Goal: Task Accomplishment & Management: Manage account settings

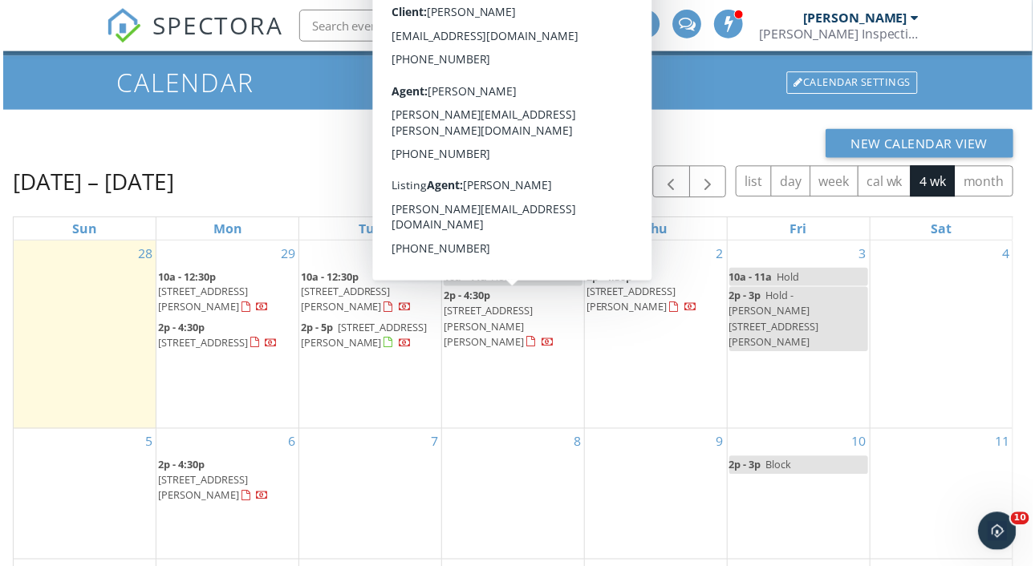
scroll to position [53, 0]
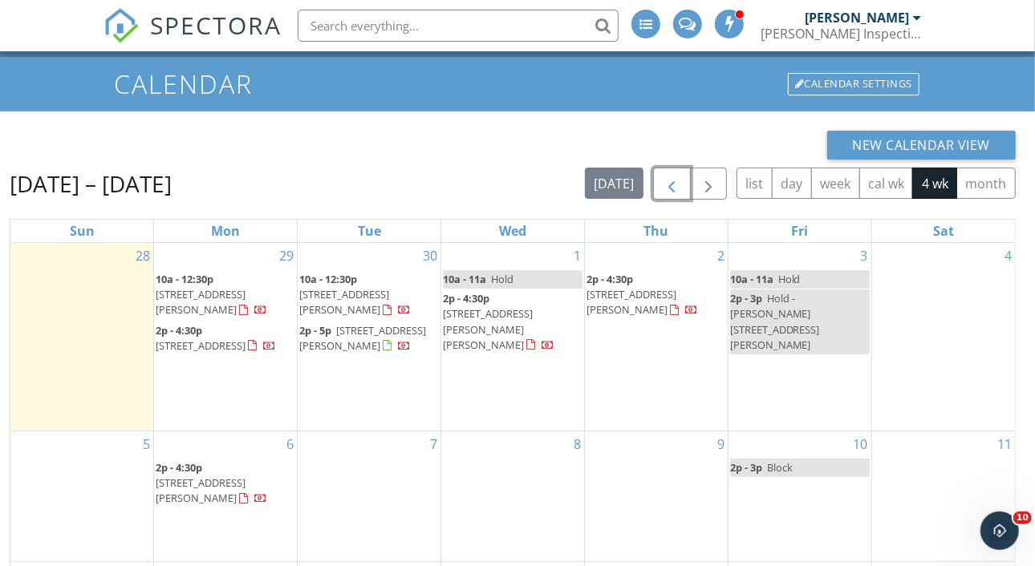
click at [679, 180] on span "button" at bounding box center [671, 184] width 19 height 19
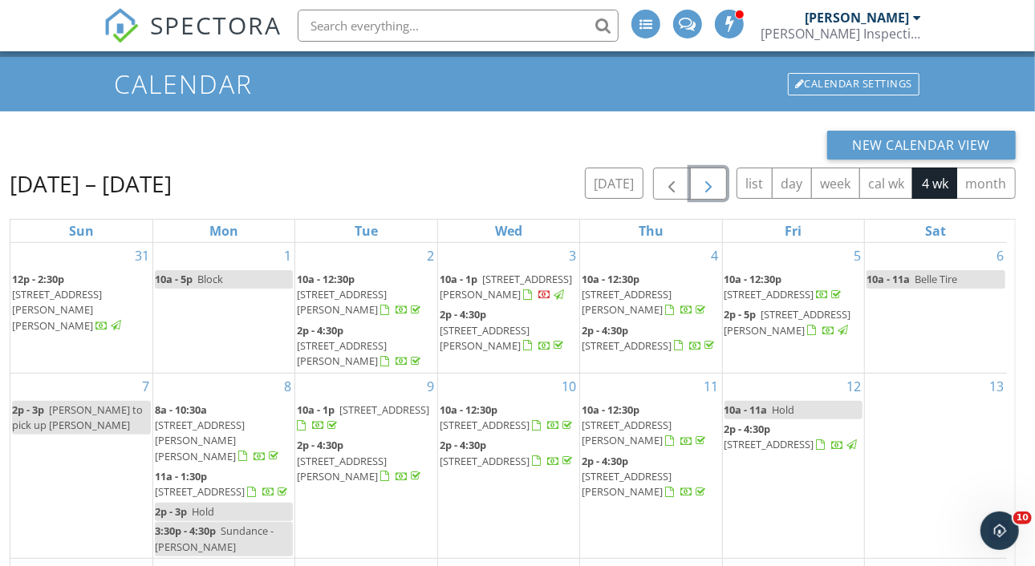
click at [711, 186] on span "button" at bounding box center [708, 184] width 19 height 19
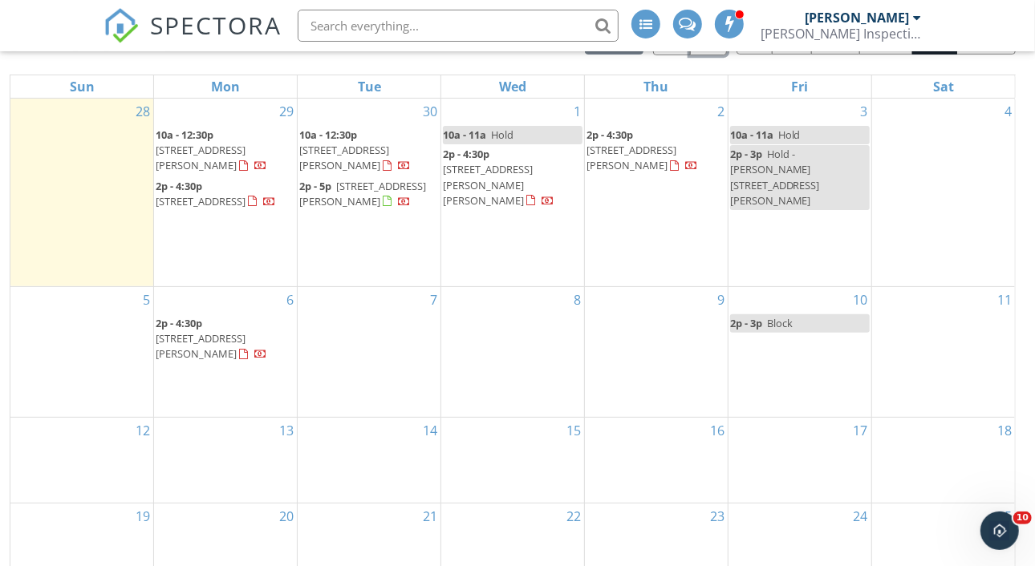
scroll to position [15, 0]
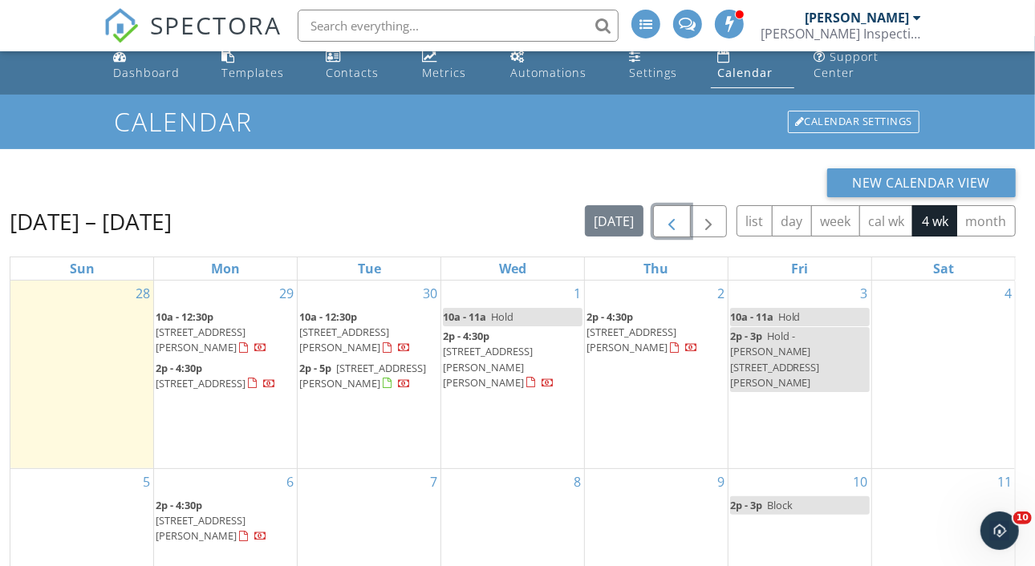
click at [670, 221] on span "button" at bounding box center [671, 222] width 19 height 19
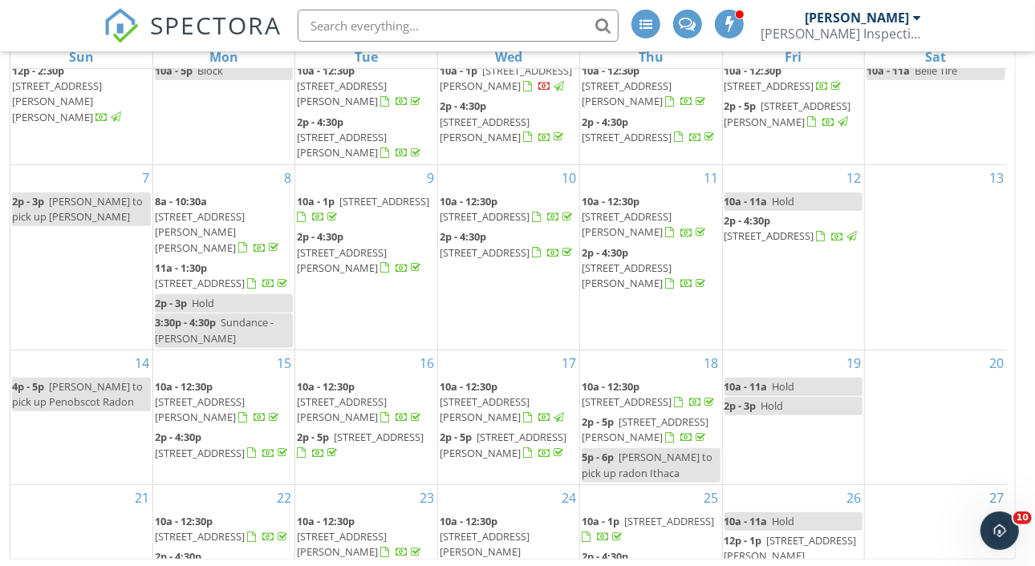
scroll to position [229, 0]
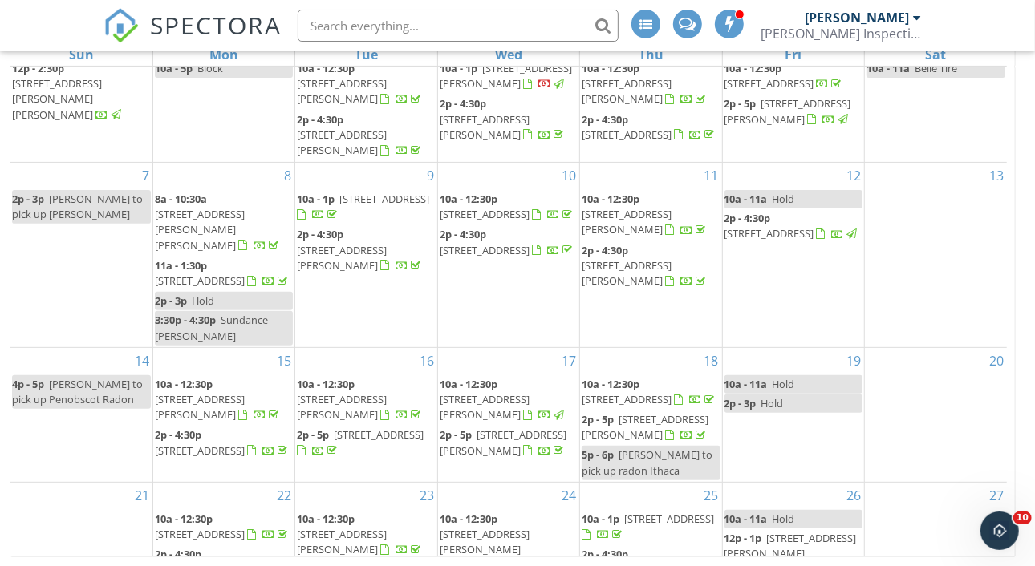
drag, startPoint x: 1041, startPoint y: 371, endPoint x: 10, endPoint y: 30, distance: 1085.8
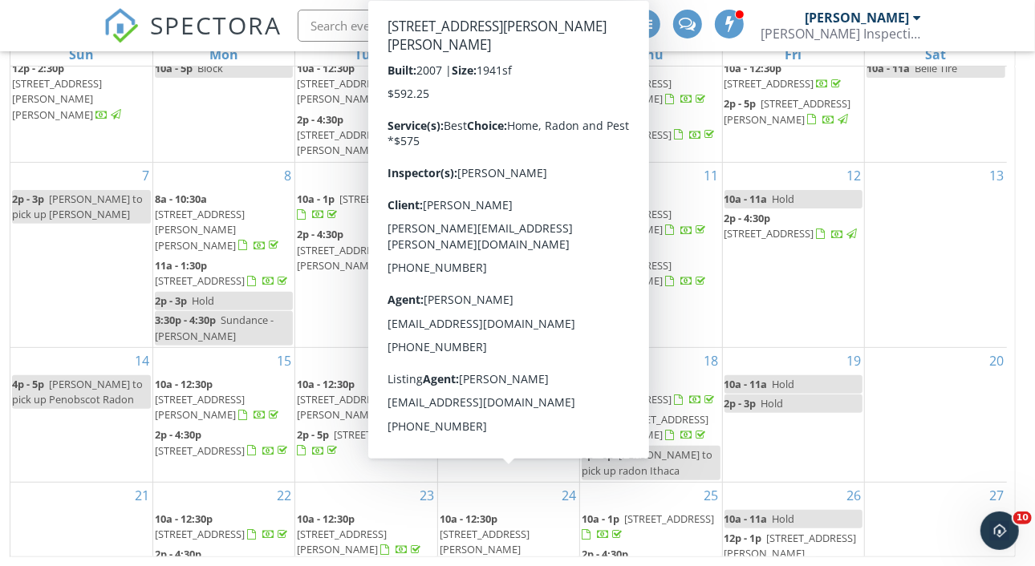
click at [502, 512] on link "10a - 12:30p 3537 Winborn Dr, DeWitt 48820" at bounding box center [503, 542] width 127 height 61
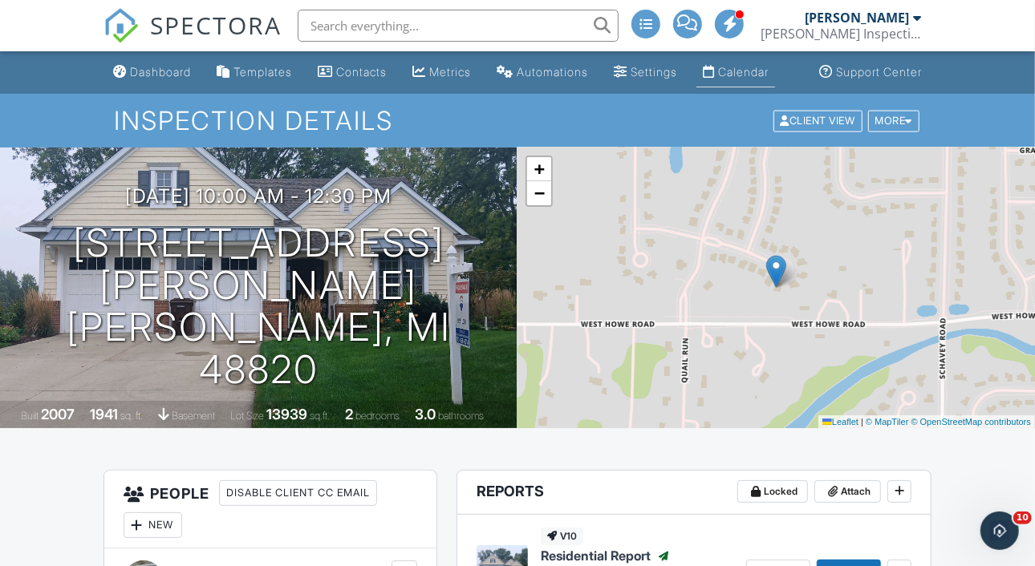
click at [729, 79] on div "Calendar" at bounding box center [743, 72] width 51 height 14
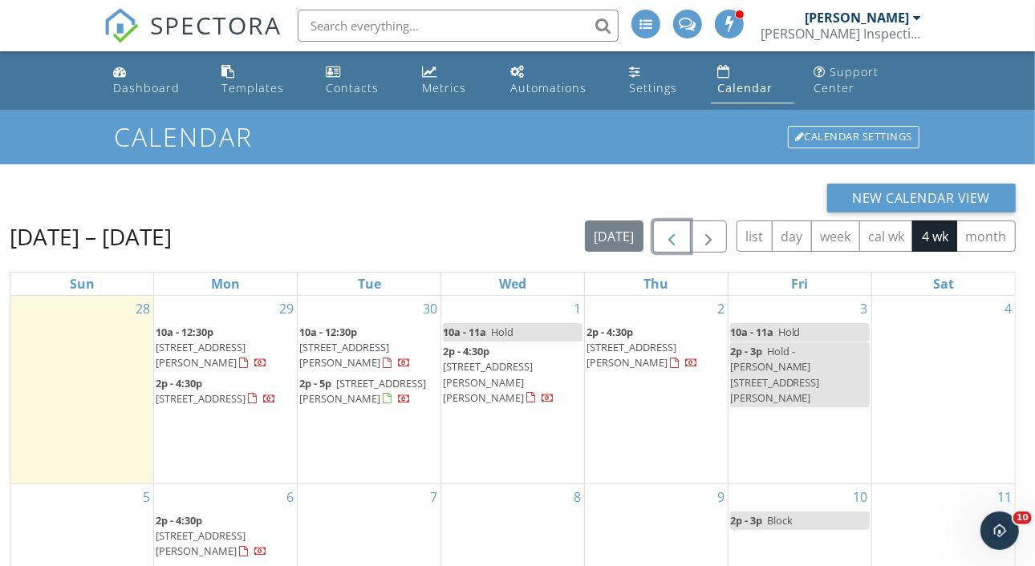
click at [676, 236] on span "button" at bounding box center [671, 237] width 19 height 19
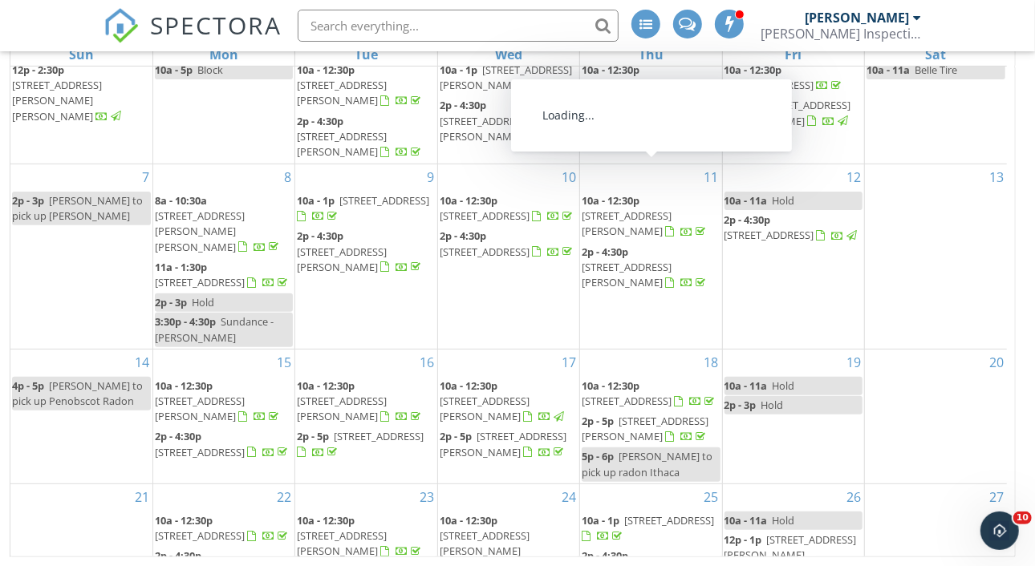
scroll to position [34, 0]
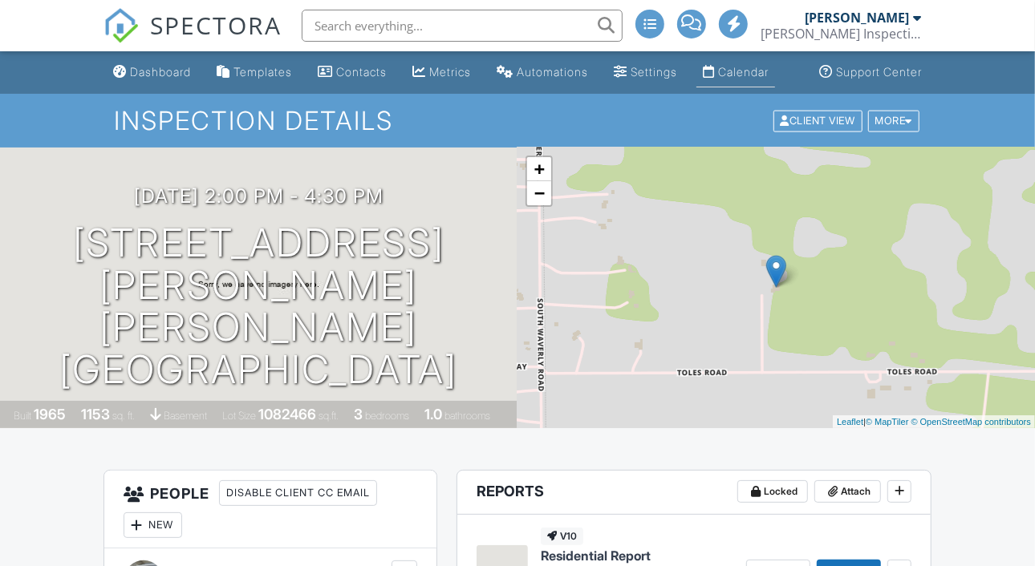
click at [760, 79] on div "Calendar" at bounding box center [743, 72] width 51 height 14
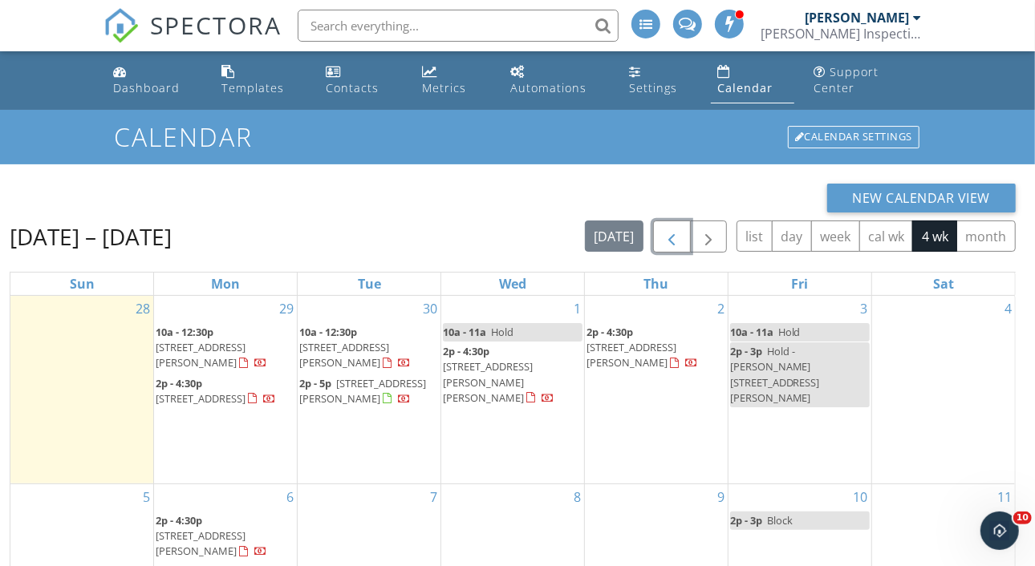
click at [679, 233] on span "button" at bounding box center [671, 237] width 19 height 19
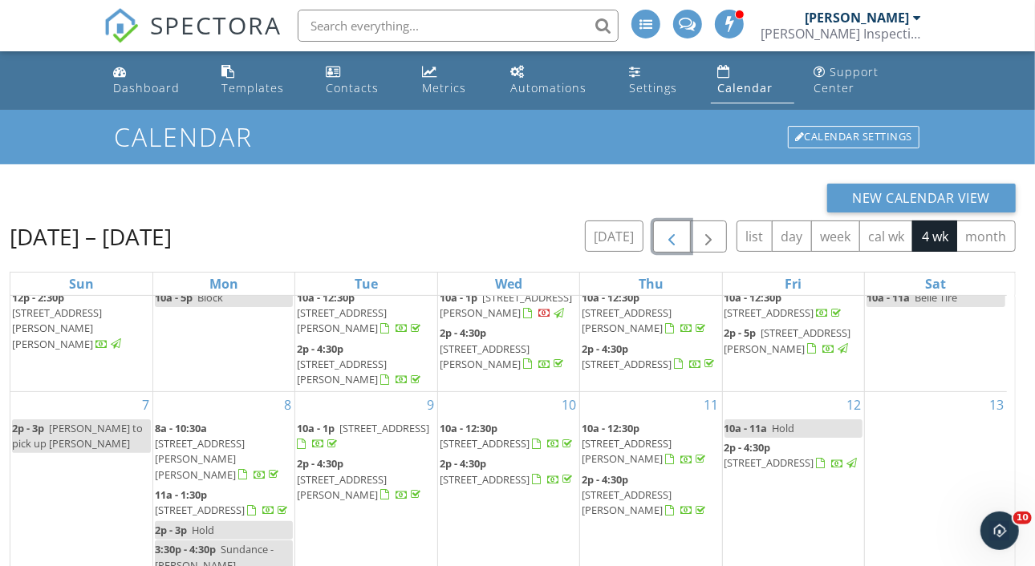
scroll to position [229, 0]
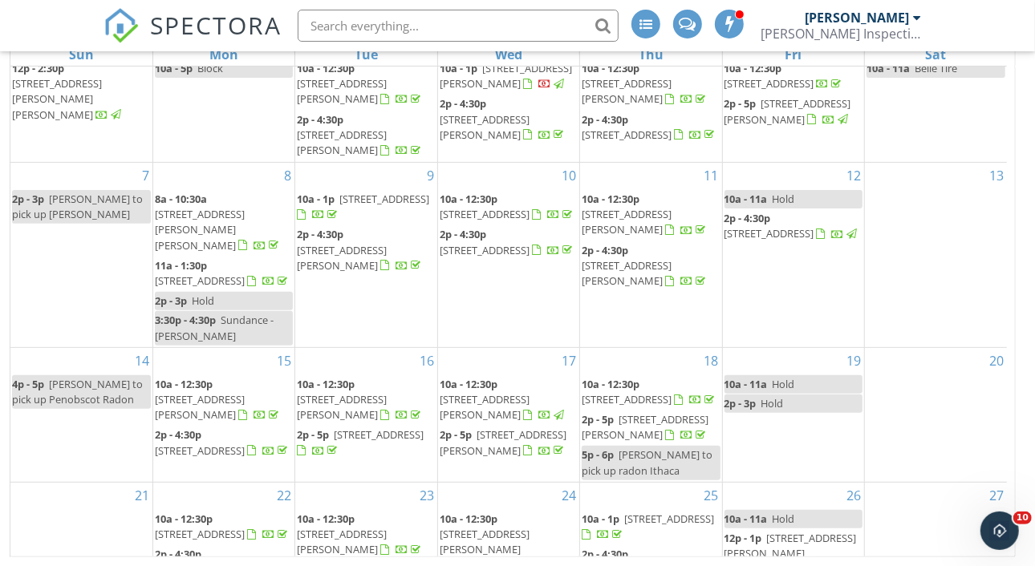
click at [645, 547] on span "2p - 4:30p 6510 Conestoga Dr, Lansing 48917" at bounding box center [651, 562] width 138 height 31
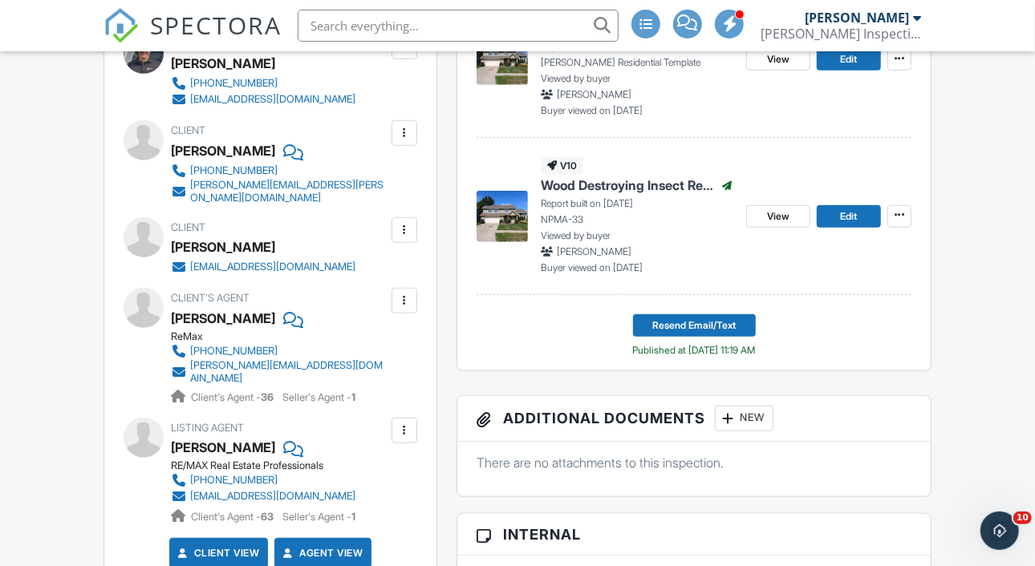
scroll to position [642, 0]
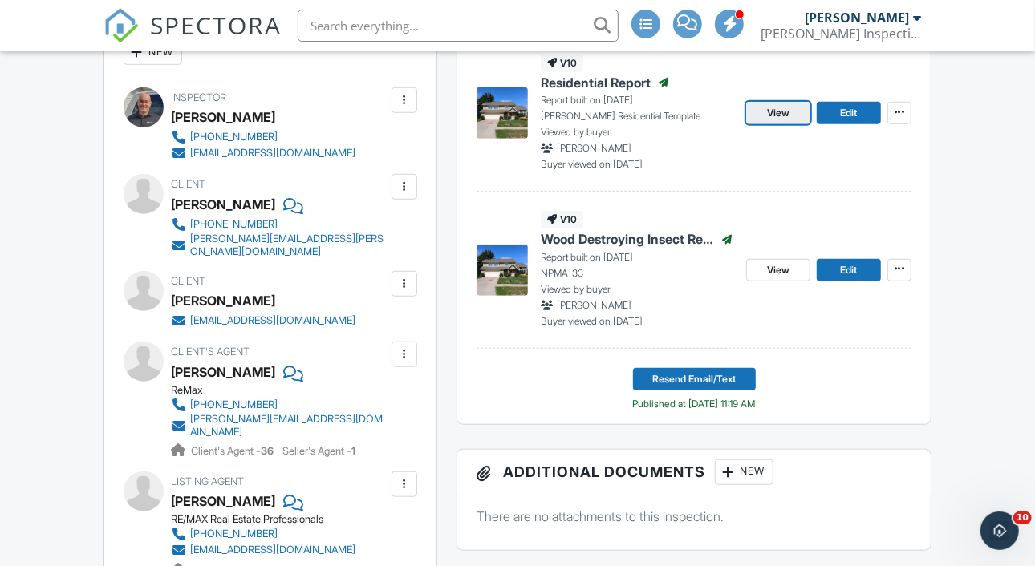
click at [790, 124] on link "View" at bounding box center [778, 113] width 64 height 22
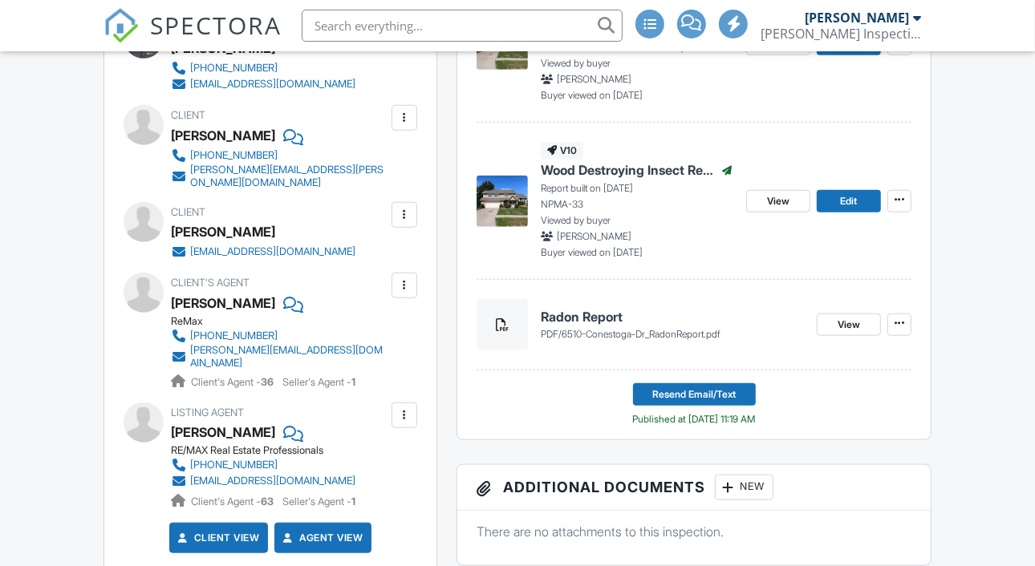
click at [613, 326] on h4 "Radon Report" at bounding box center [672, 317] width 263 height 18
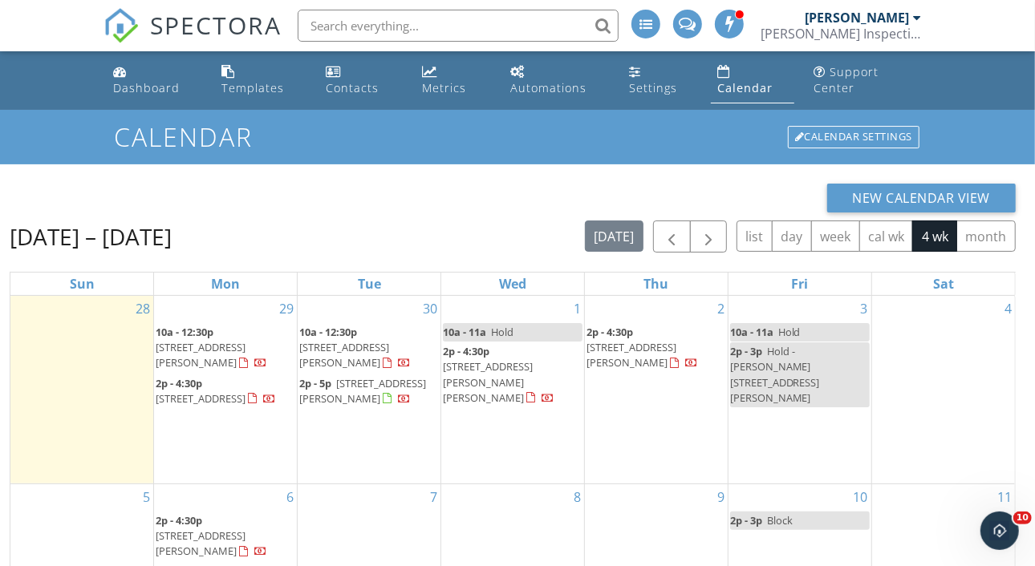
click at [224, 342] on span "[STREET_ADDRESS][PERSON_NAME]" at bounding box center [201, 355] width 90 height 30
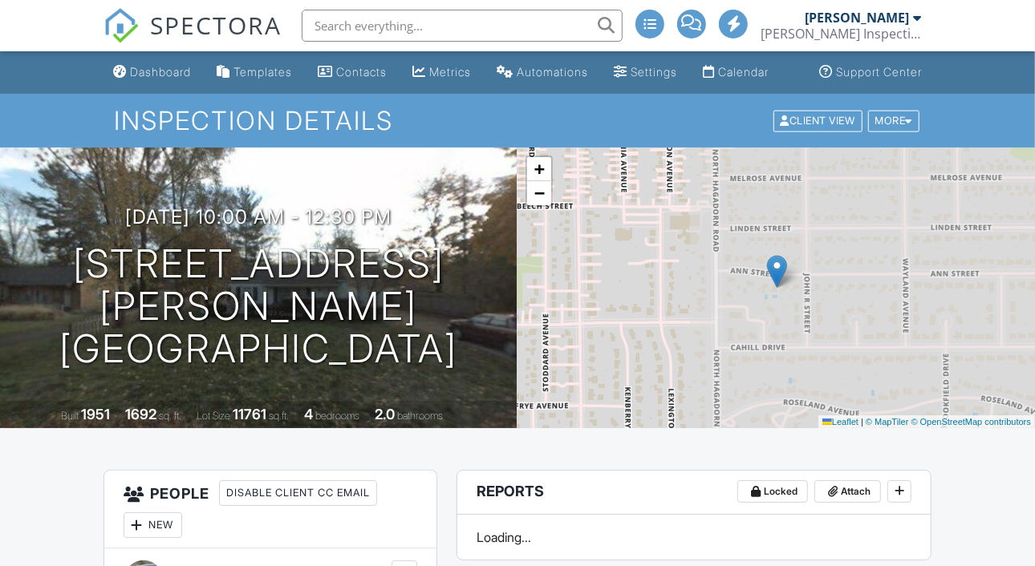
drag, startPoint x: 0, startPoint y: 0, endPoint x: 353, endPoint y: 258, distance: 436.9
click at [353, 258] on h1 "1542 Ann St East Lansing, MI 48823" at bounding box center [259, 306] width 466 height 127
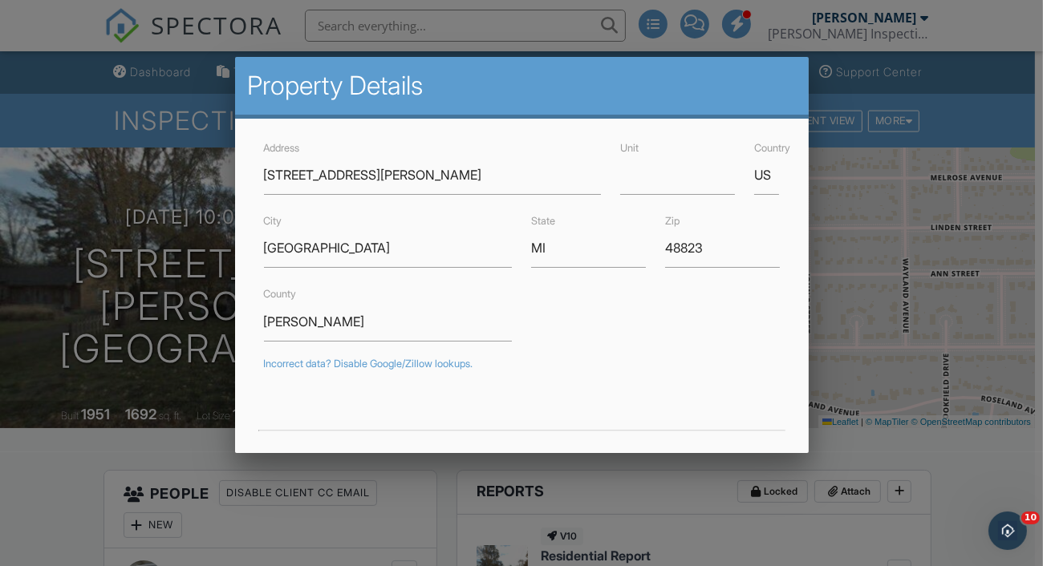
click at [767, 40] on div at bounding box center [521, 274] width 1043 height 708
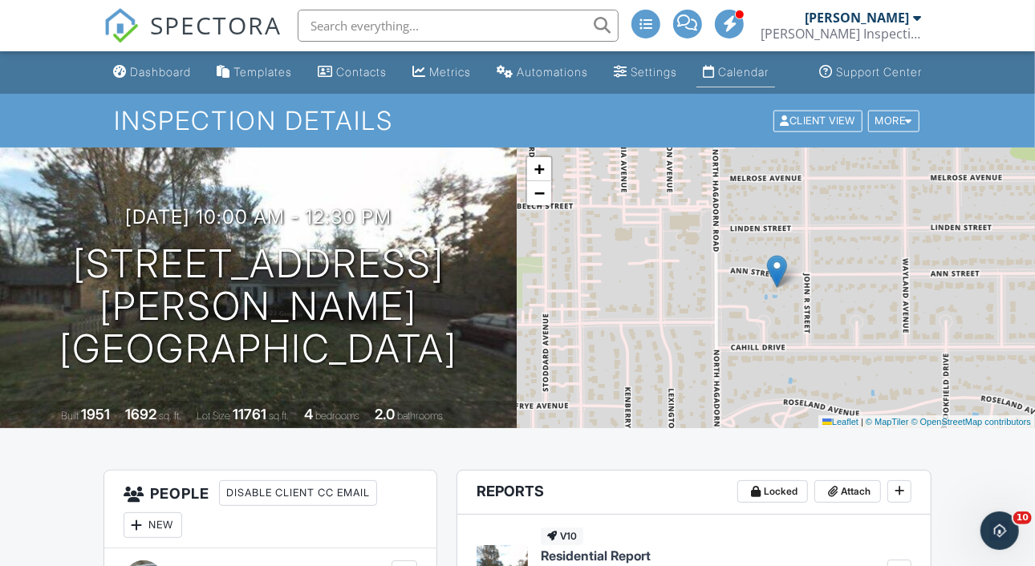
click at [746, 79] on div "Calendar" at bounding box center [743, 72] width 51 height 14
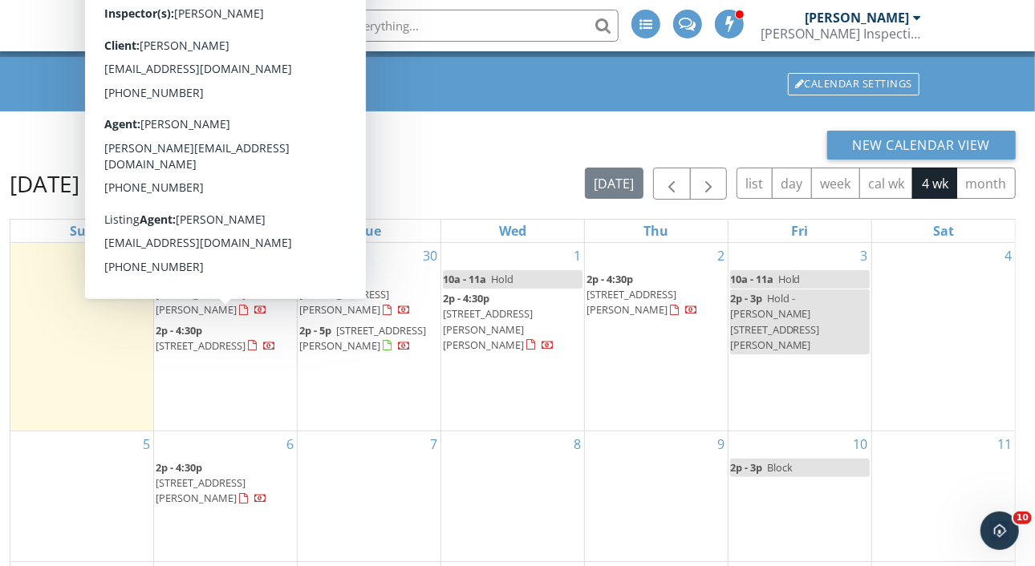
click at [225, 339] on span "2330 Kewanee Way, Okemos 48864" at bounding box center [201, 346] width 90 height 14
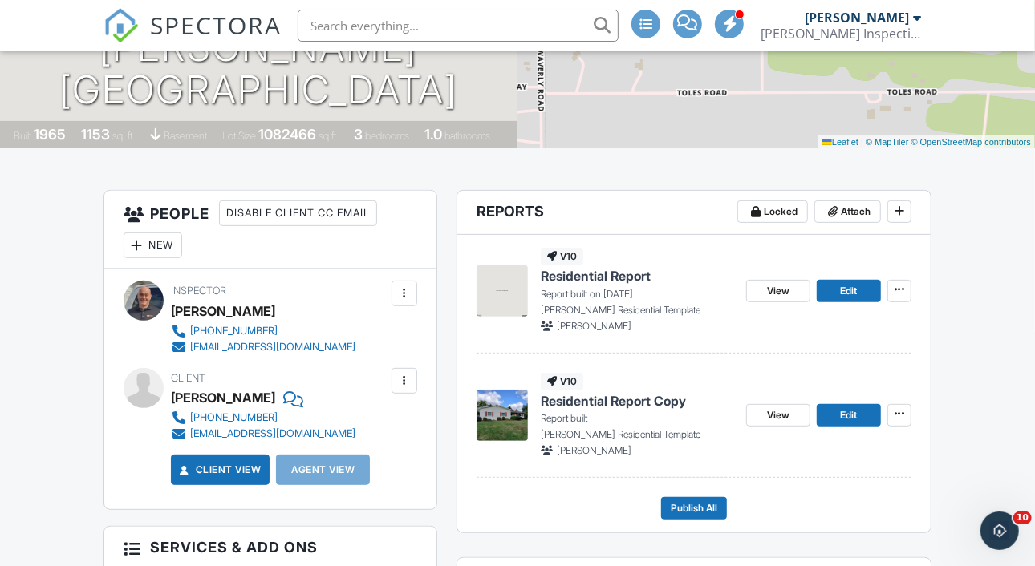
scroll to position [267, 0]
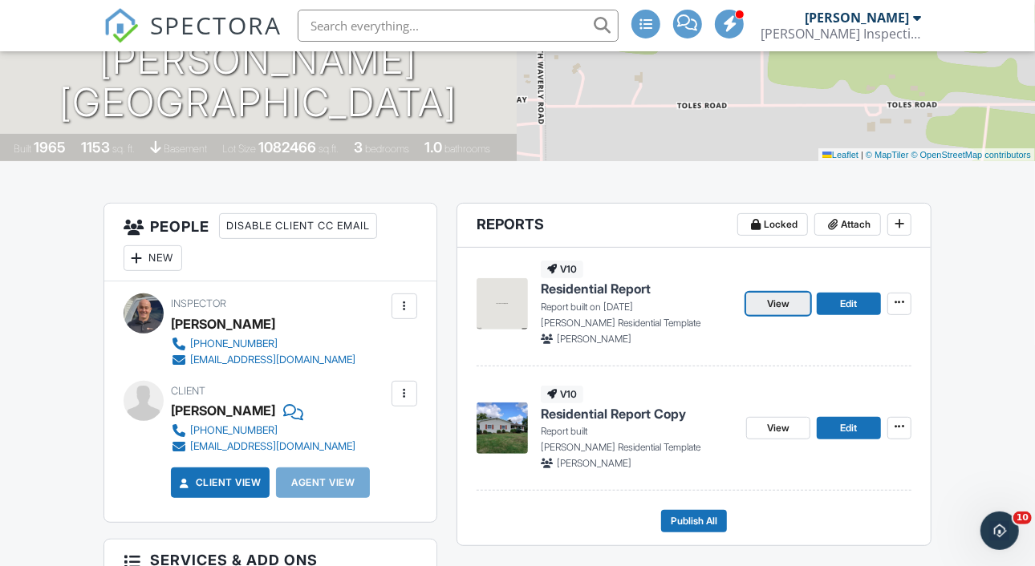
click at [765, 313] on link "View" at bounding box center [778, 304] width 64 height 22
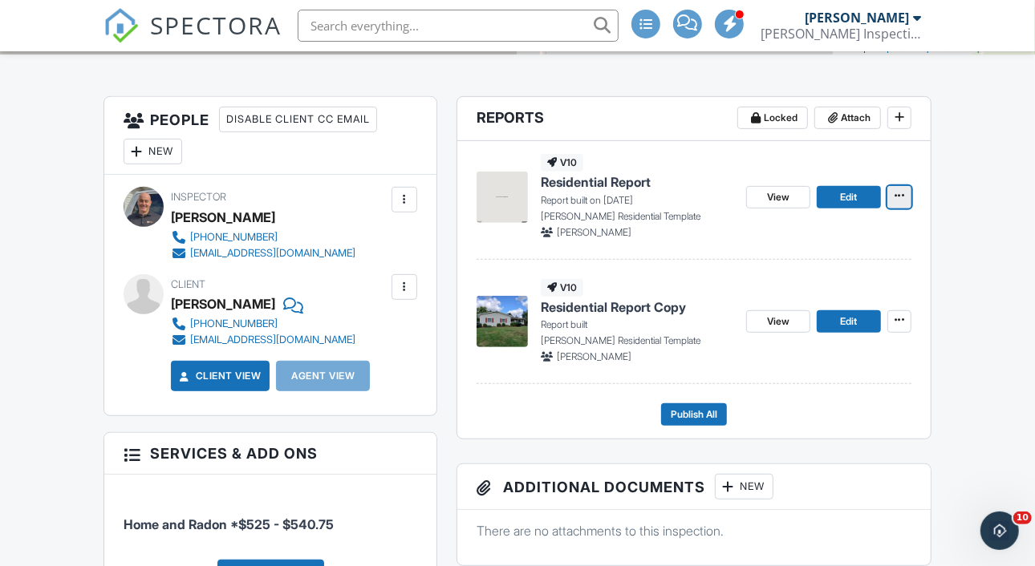
click at [899, 201] on icon at bounding box center [900, 195] width 10 height 11
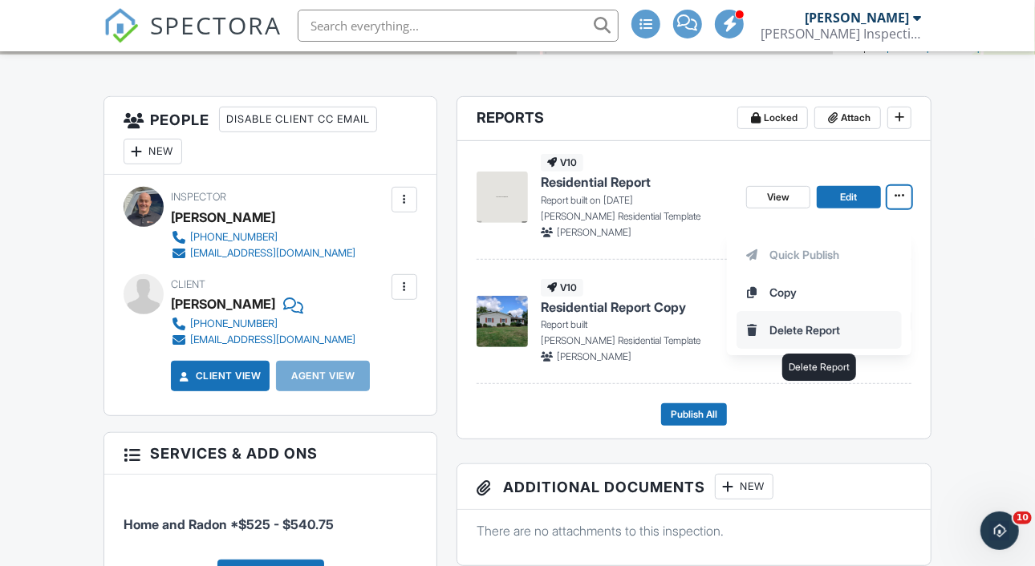
click at [796, 326] on input "Delete Report" at bounding box center [819, 330] width 164 height 36
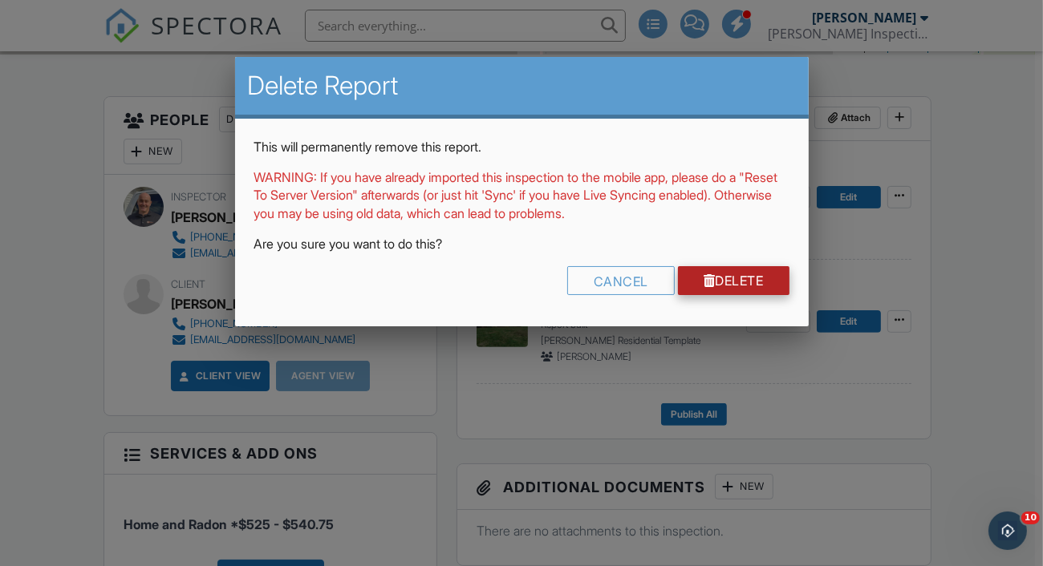
click at [753, 279] on link "Delete" at bounding box center [734, 280] width 112 height 29
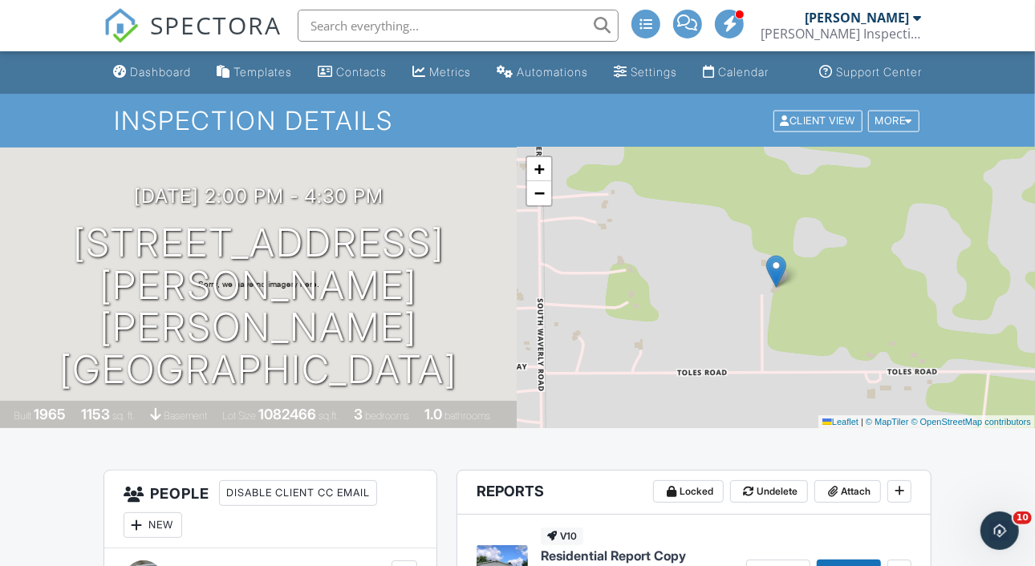
scroll to position [213, 0]
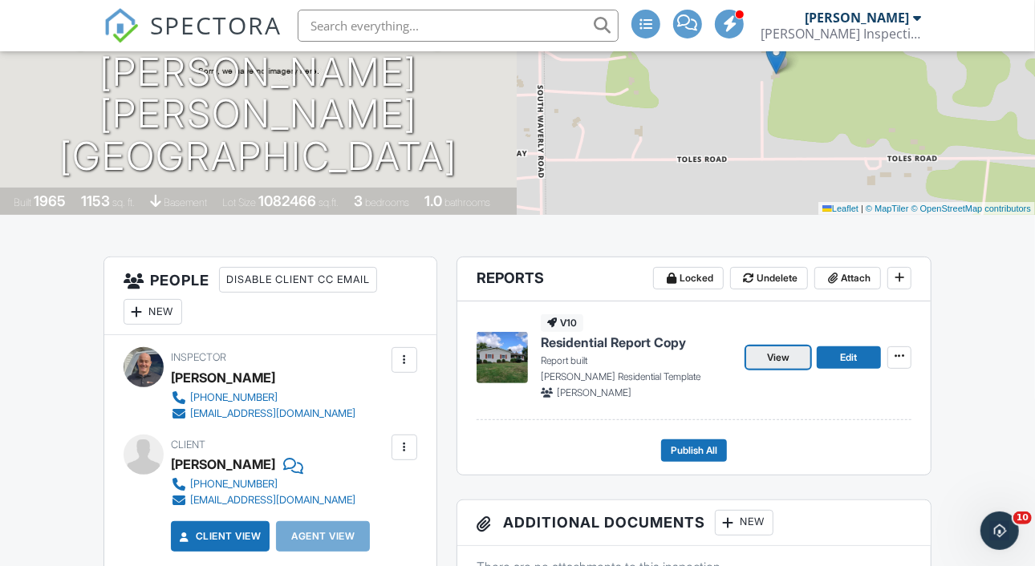
click at [759, 367] on link "View" at bounding box center [778, 358] width 64 height 22
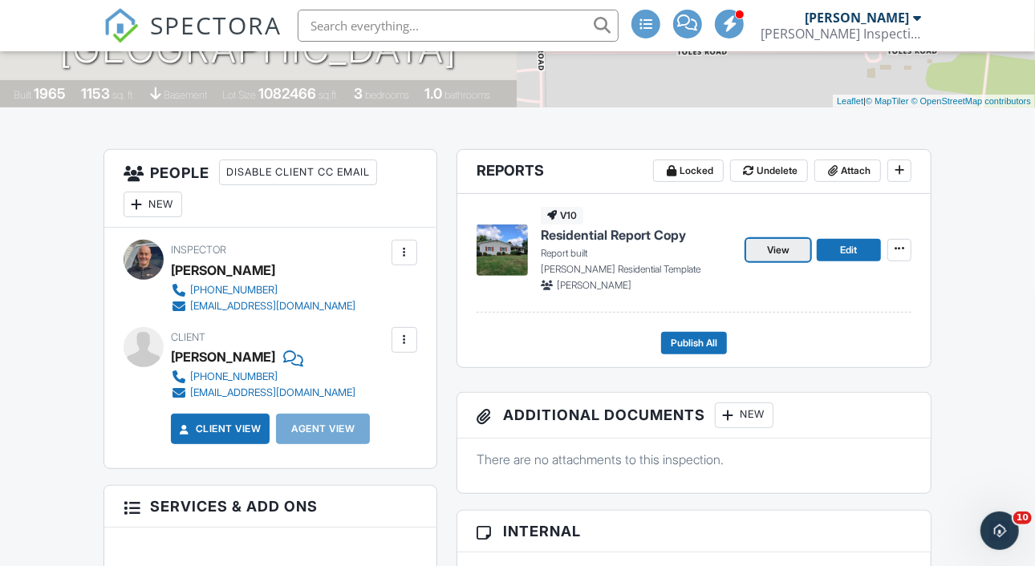
click at [791, 262] on link "View" at bounding box center [778, 250] width 64 height 22
